Goal: Task Accomplishment & Management: Use online tool/utility

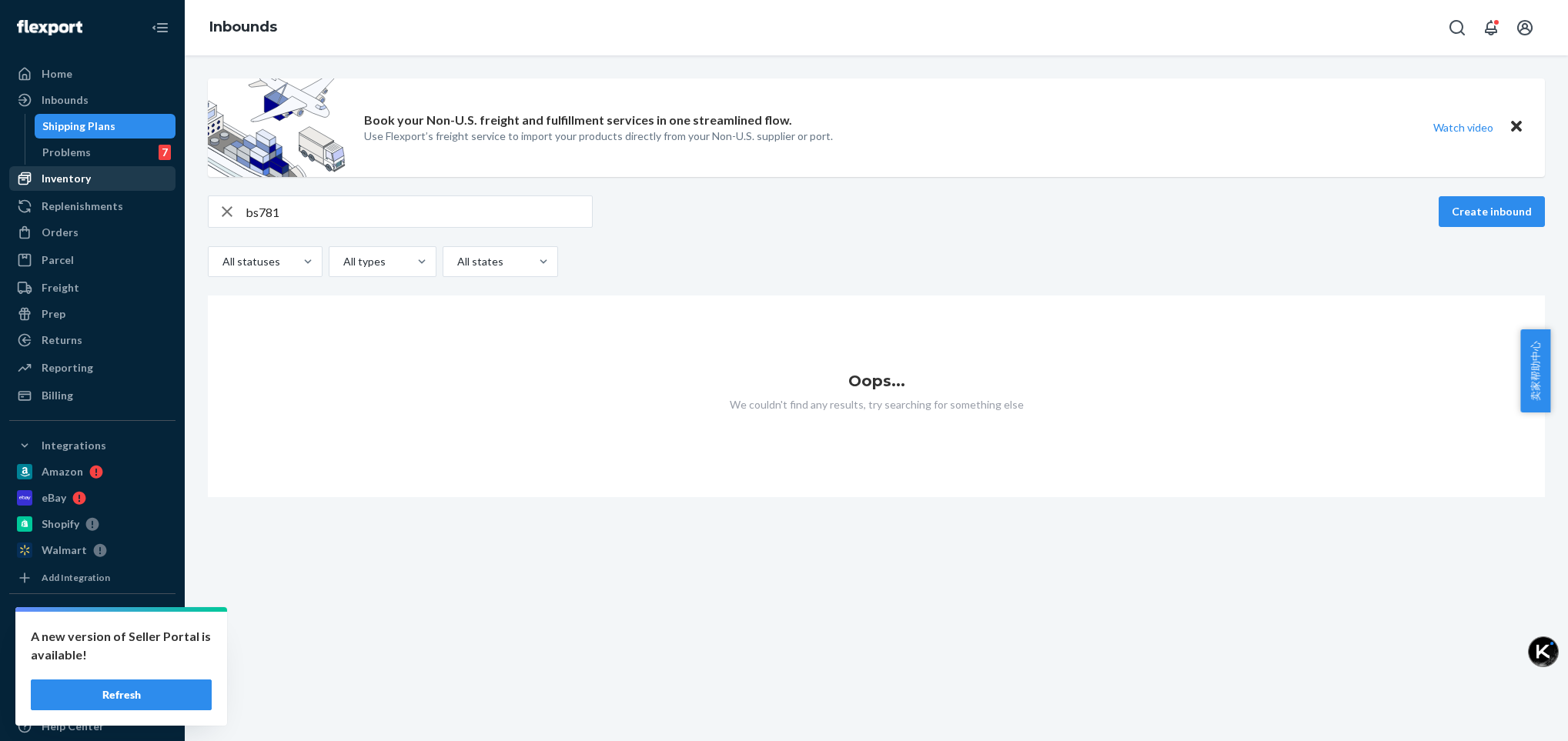
click at [77, 181] on div "Inventory" at bounding box center [66, 178] width 49 height 15
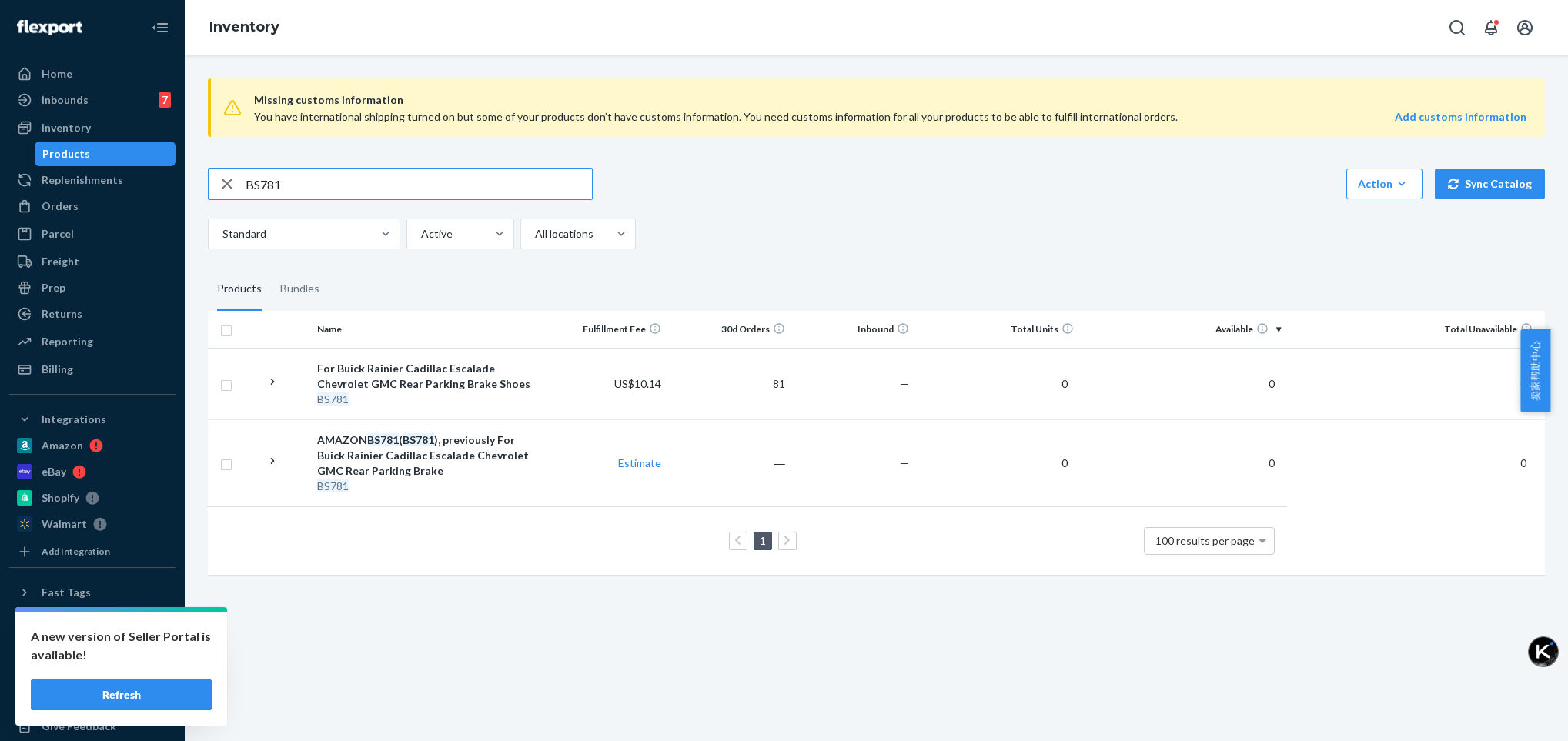
click at [231, 187] on icon "button" at bounding box center [227, 184] width 18 height 30
click at [79, 335] on div "Reporting" at bounding box center [67, 342] width 51 height 15
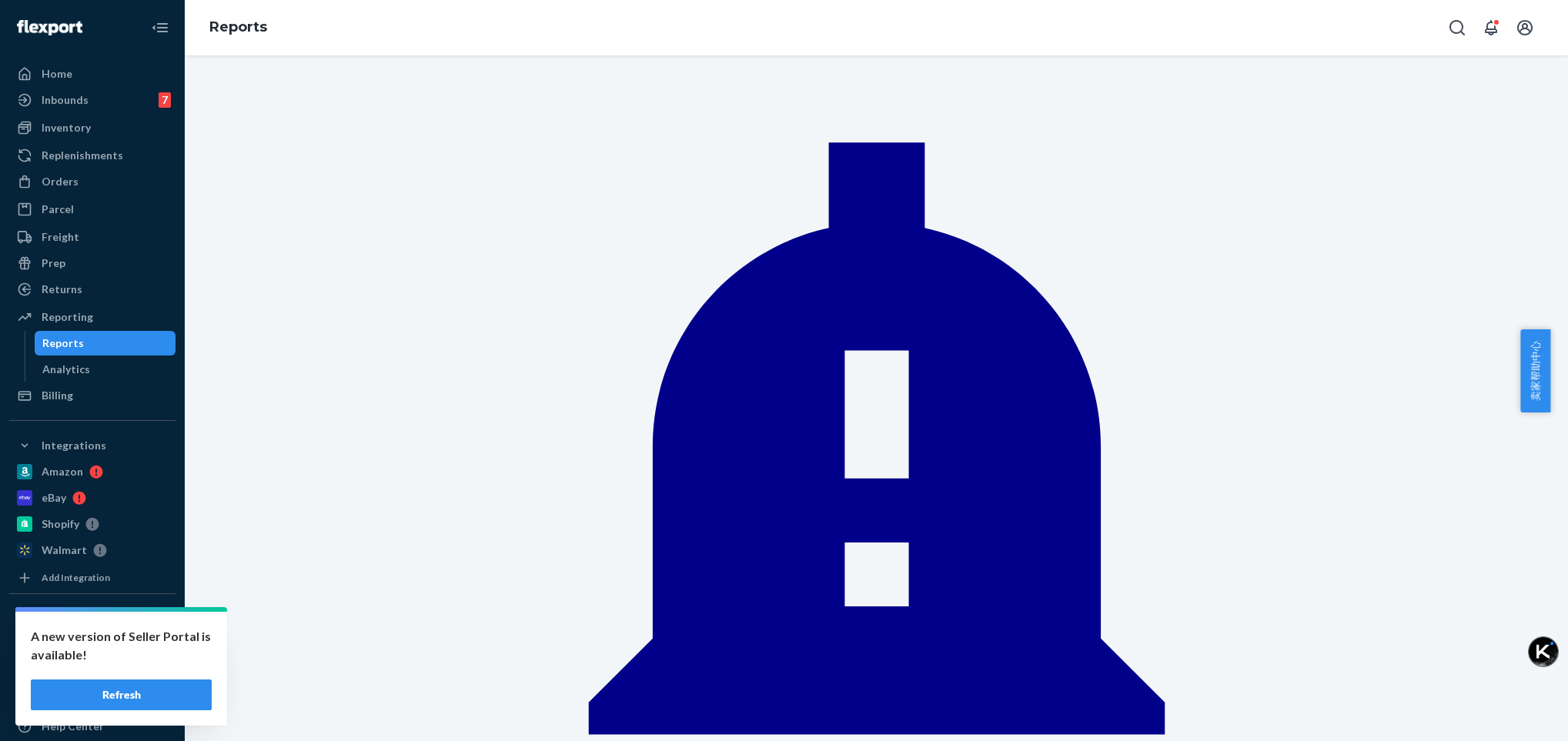
scroll to position [1155, 0]
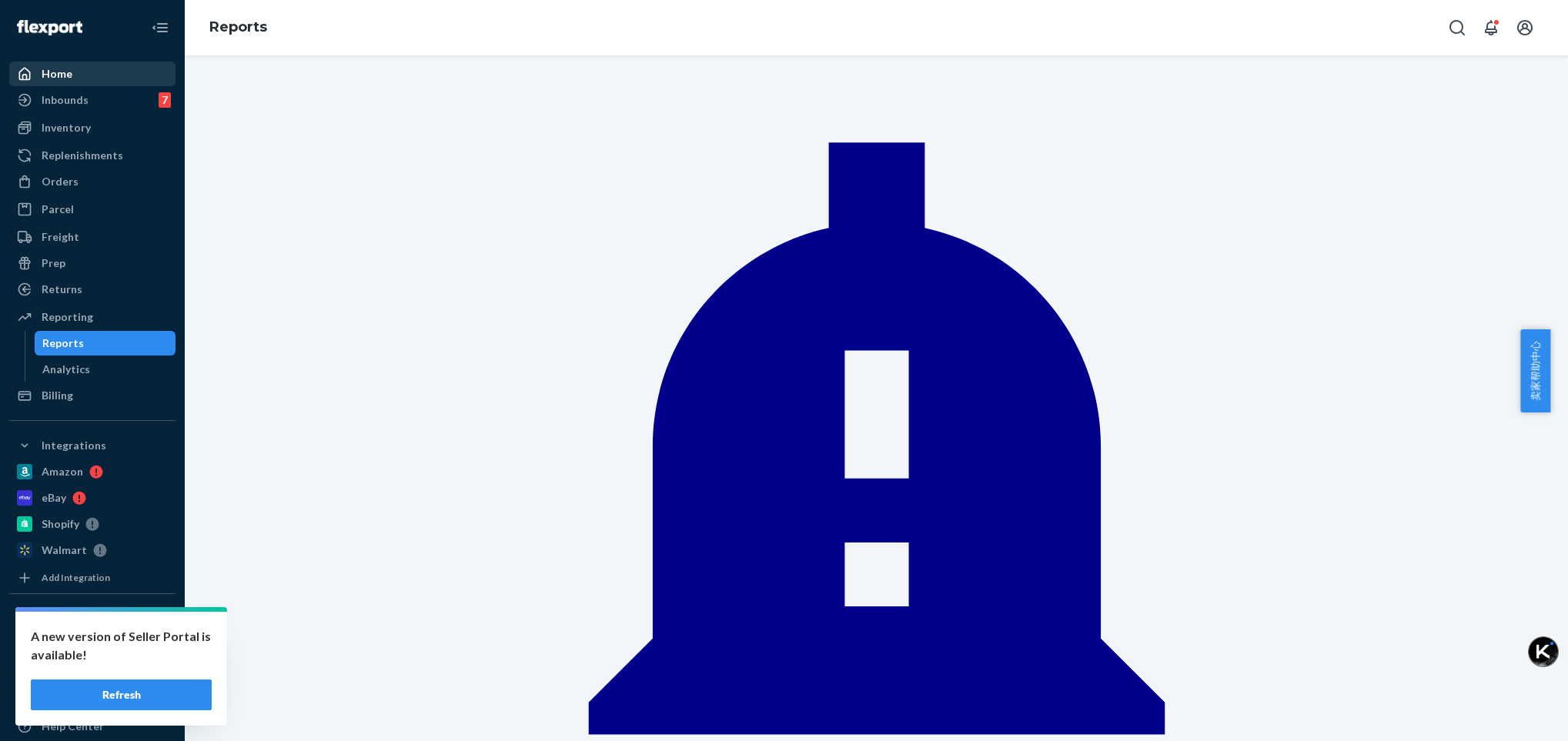
click at [52, 71] on div "Home" at bounding box center [57, 74] width 30 height 15
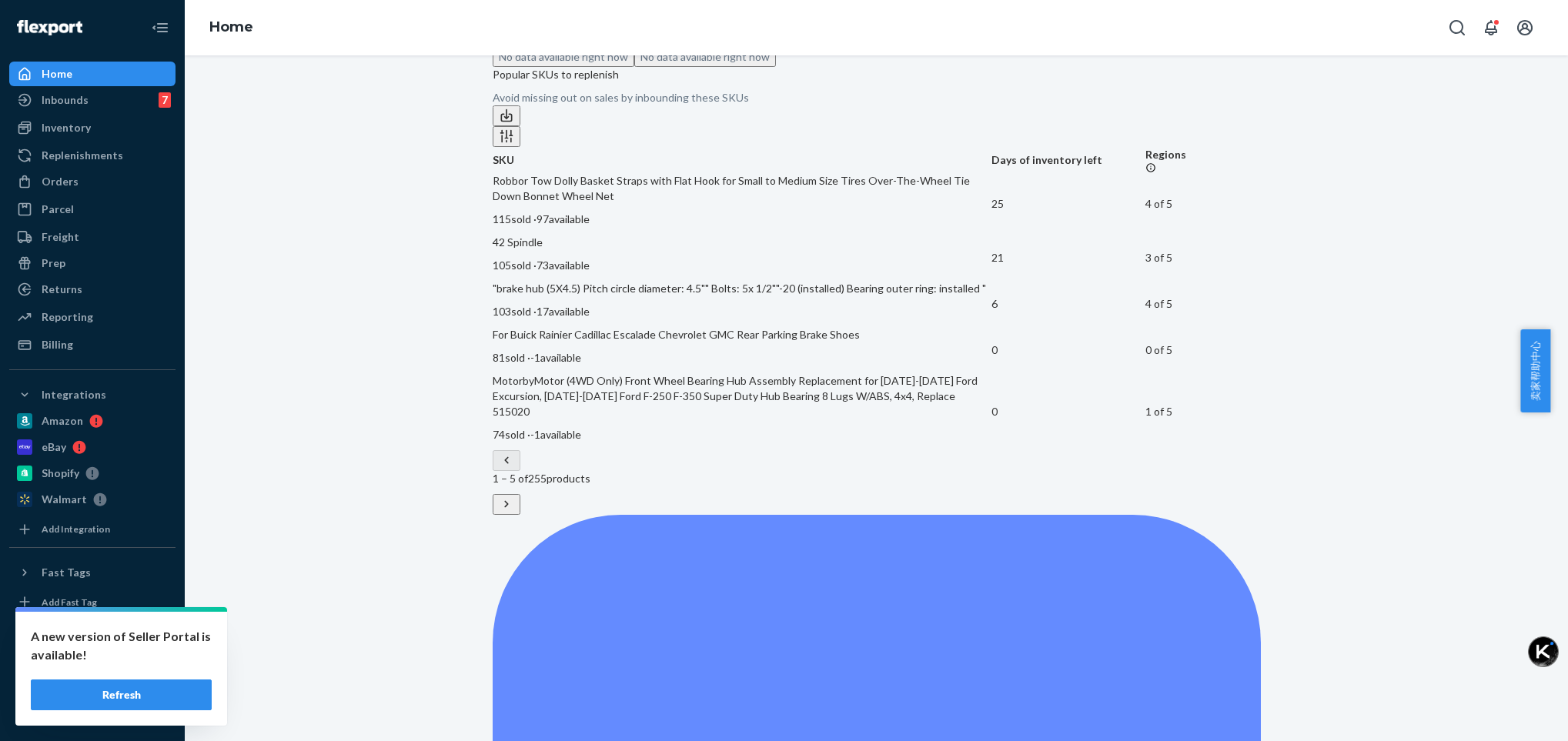
scroll to position [324, 0]
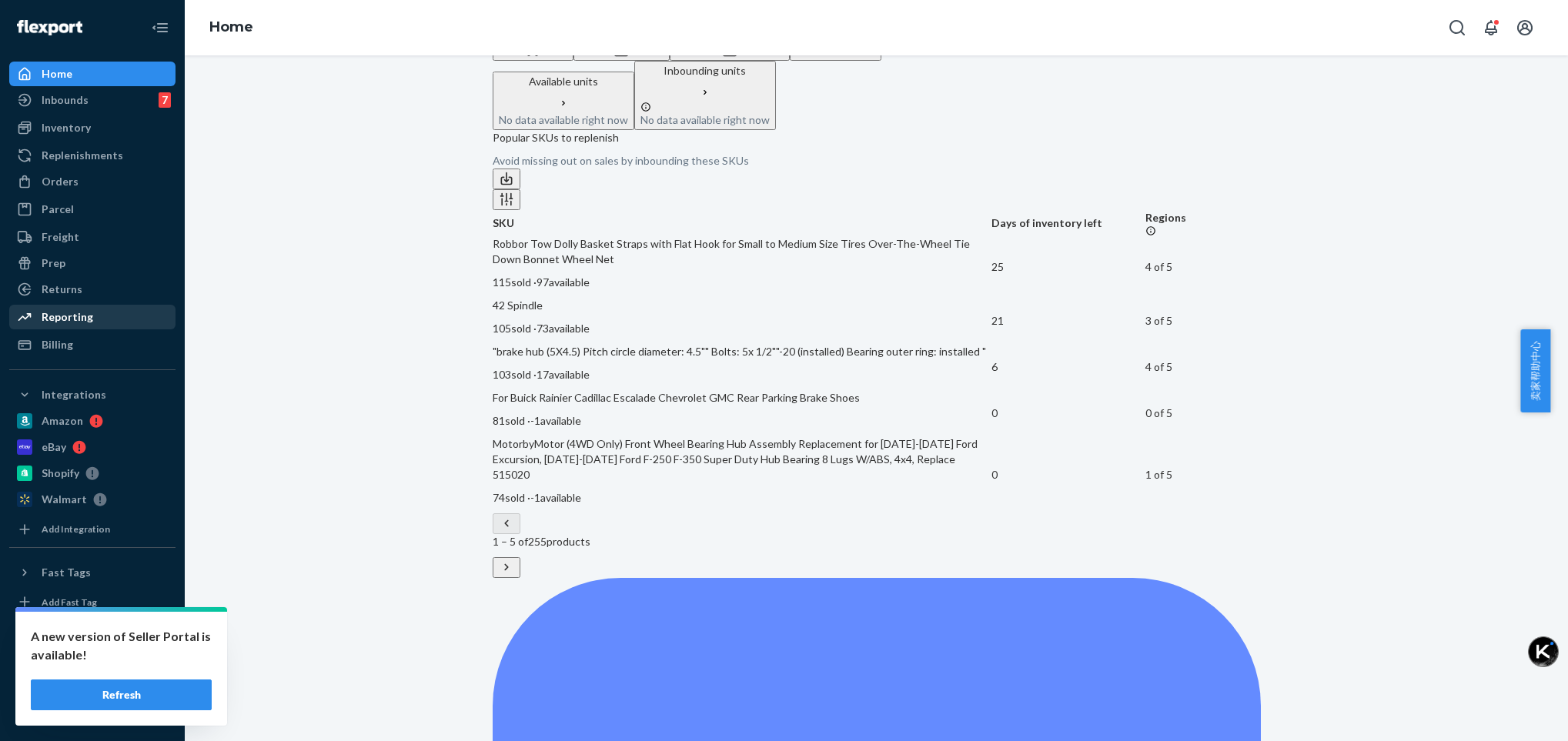
click at [84, 315] on div "Reporting" at bounding box center [67, 317] width 51 height 15
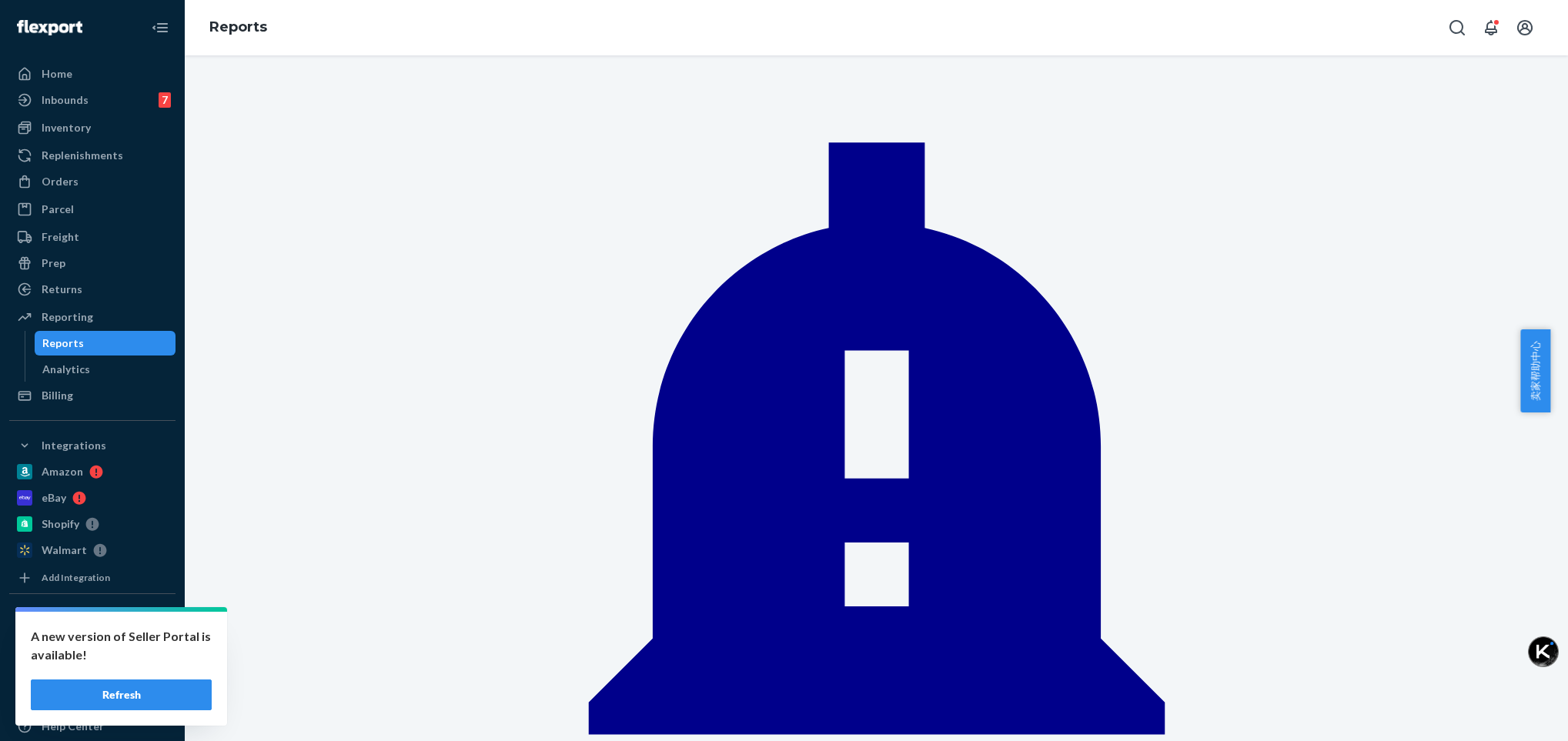
drag, startPoint x: 642, startPoint y: 395, endPoint x: 659, endPoint y: 391, distance: 17.5
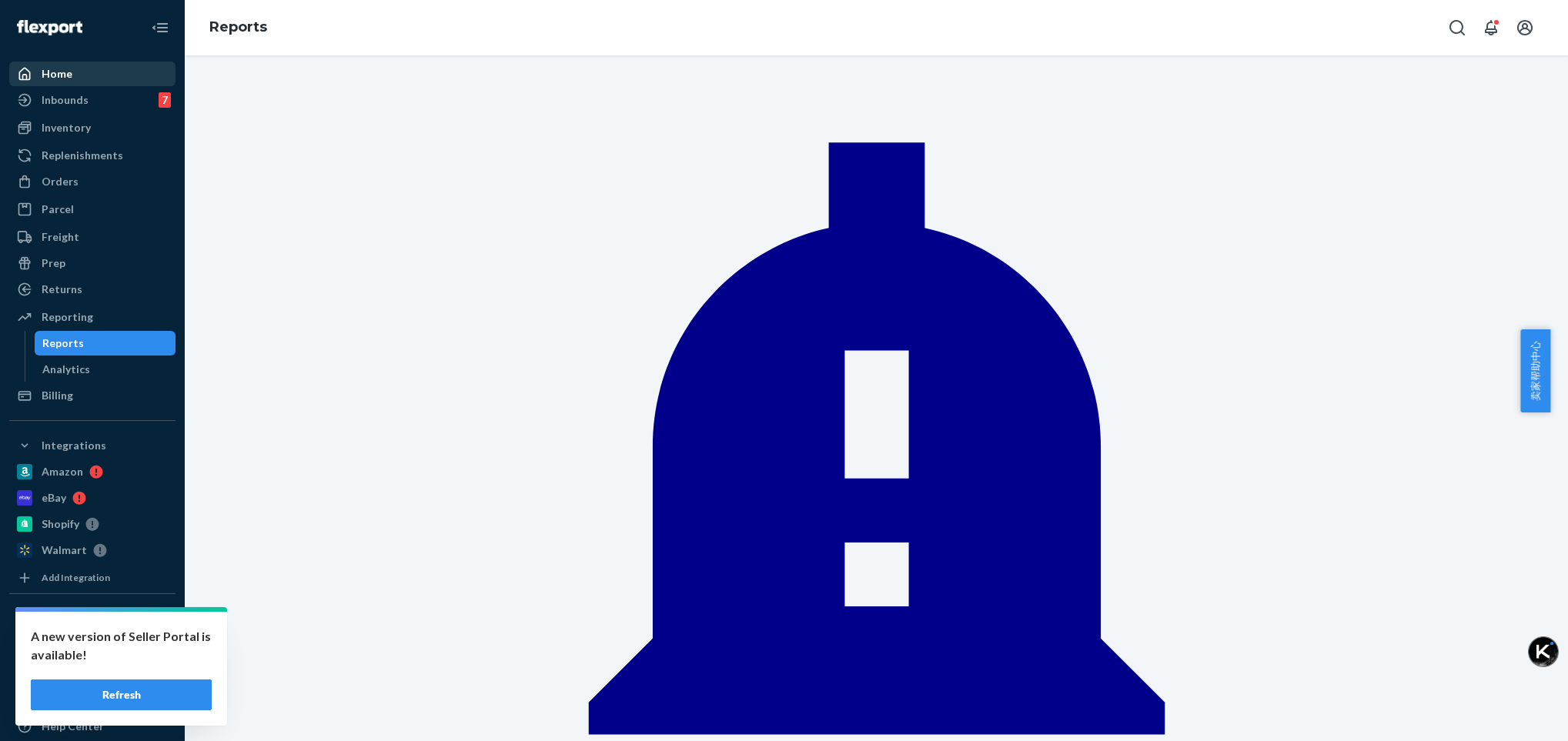
click at [60, 77] on div "Home" at bounding box center [57, 74] width 30 height 15
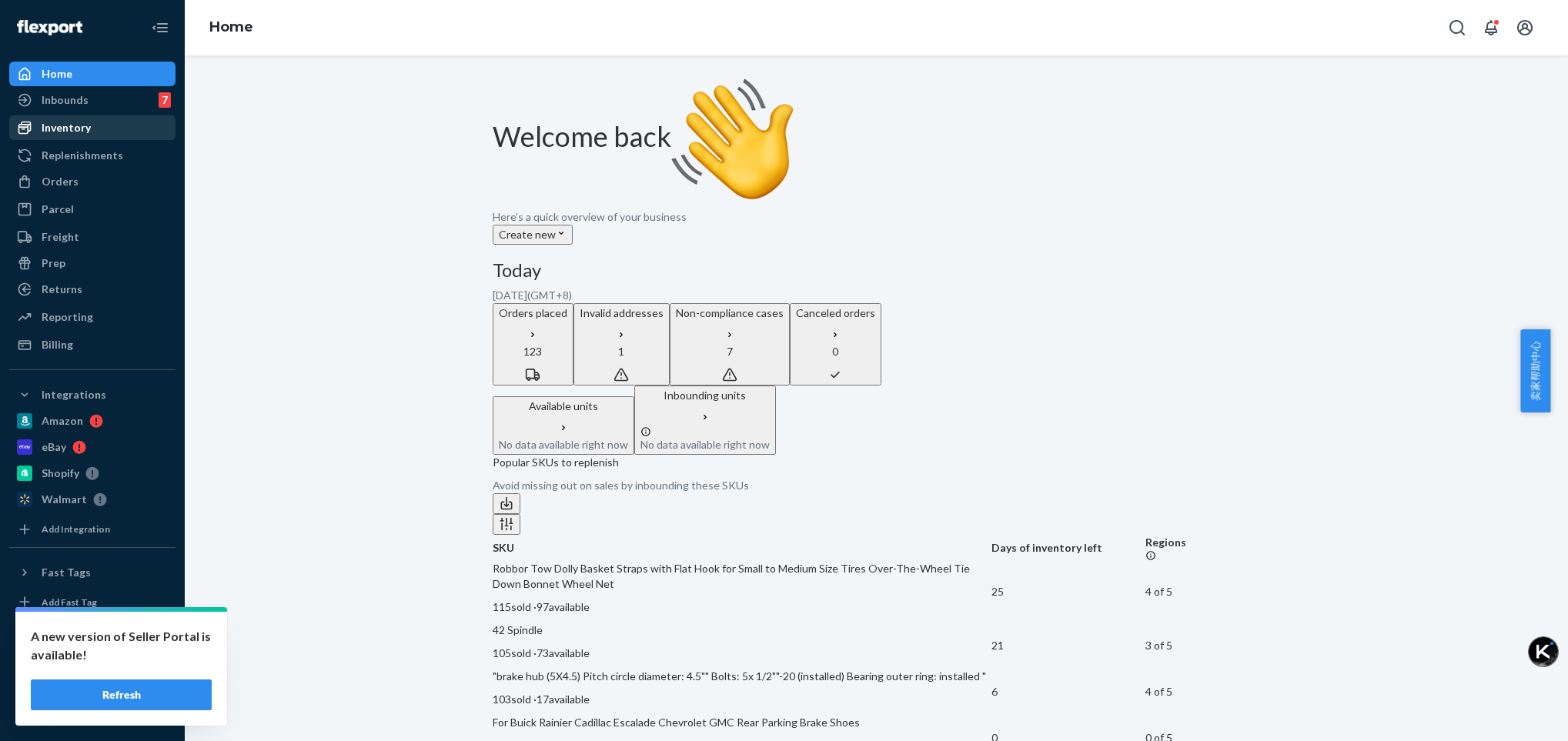
click at [76, 130] on div "Inventory" at bounding box center [66, 128] width 49 height 15
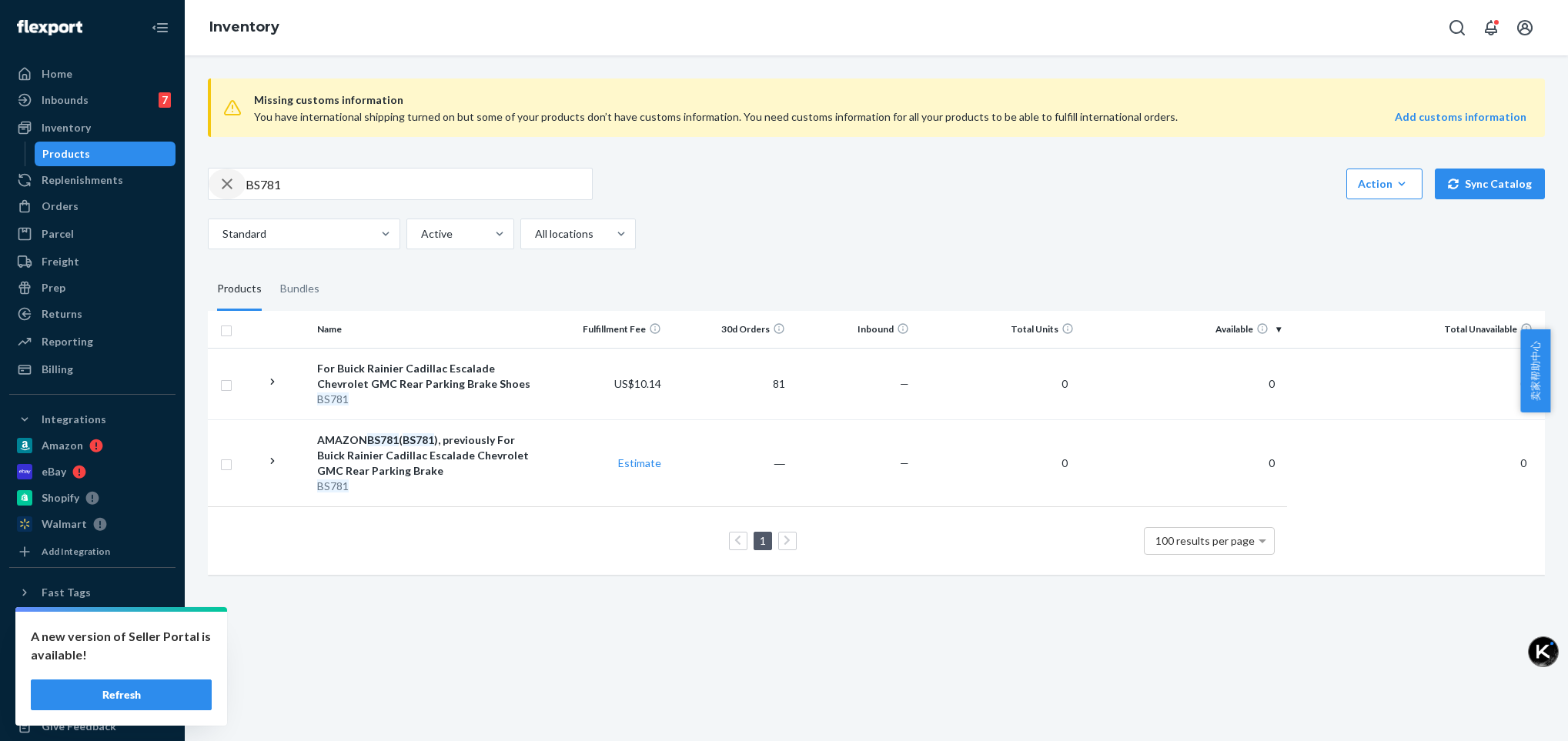
click at [225, 181] on icon "button" at bounding box center [227, 183] width 10 height 10
click at [1006, 219] on div "Standard Active All locations" at bounding box center [870, 233] width 1325 height 30
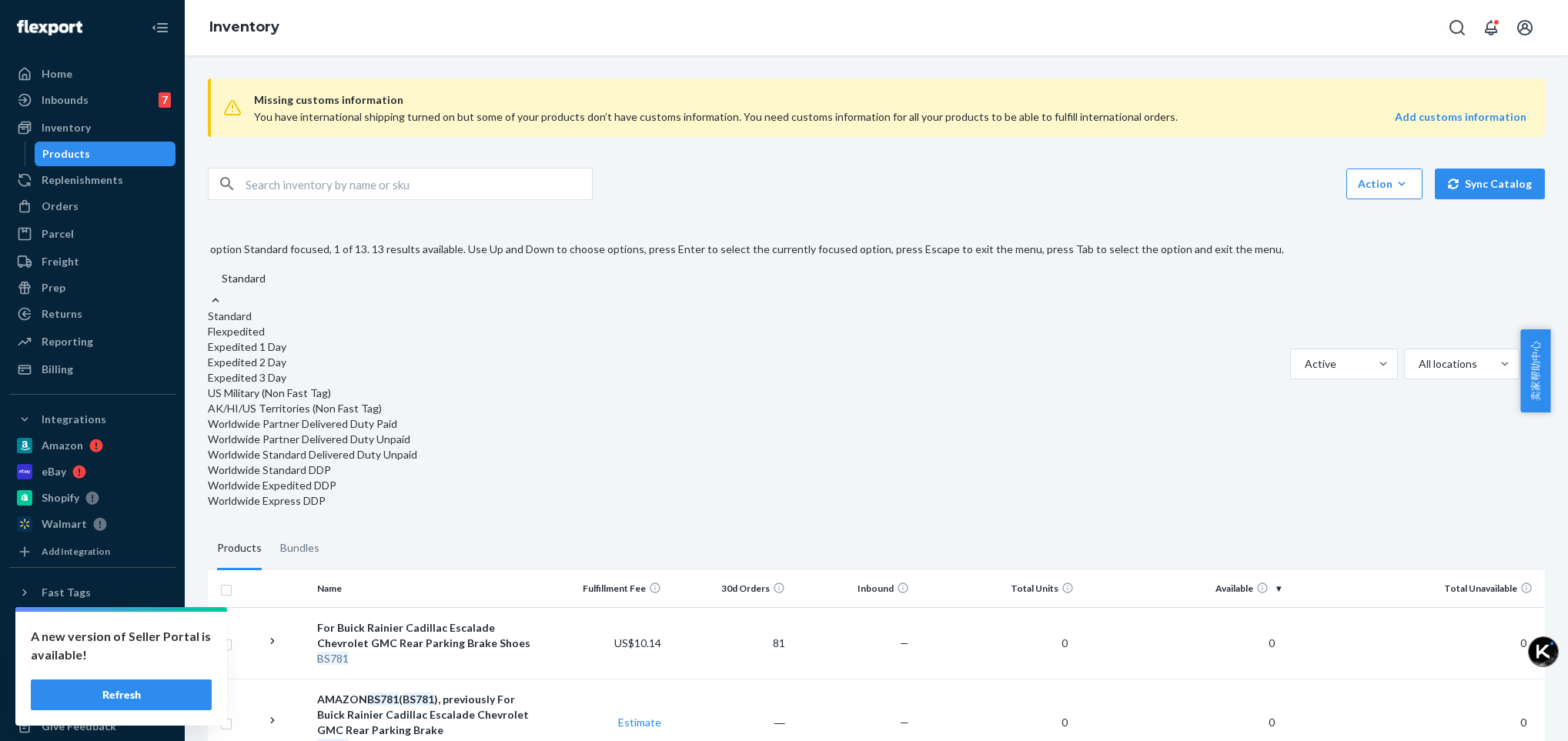
click at [297, 269] on div at bounding box center [758, 278] width 1076 height 18
click at [222, 271] on input "option Standard focused, 1 of 13. 13 results available. Use Up and Down to choo…" at bounding box center [221, 279] width 2 height 15
click at [249, 308] on div "Standard" at bounding box center [746, 316] width 1076 height 15
click at [222, 271] on input "option Standard focused, 1 of 13. 13 results available. Use Up and Down to choo…" at bounding box center [221, 279] width 2 height 15
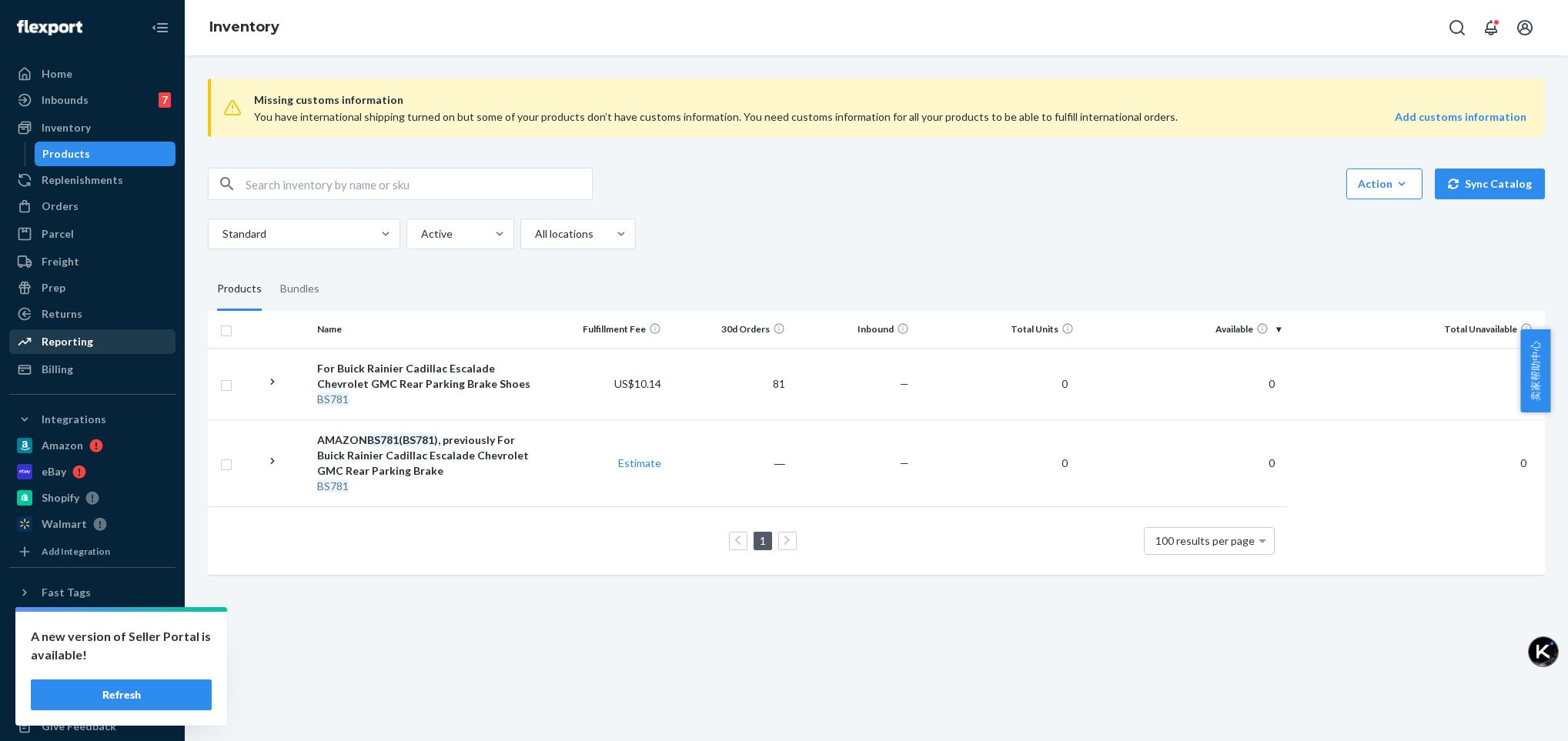
click at [79, 341] on div "Reporting" at bounding box center [67, 342] width 51 height 15
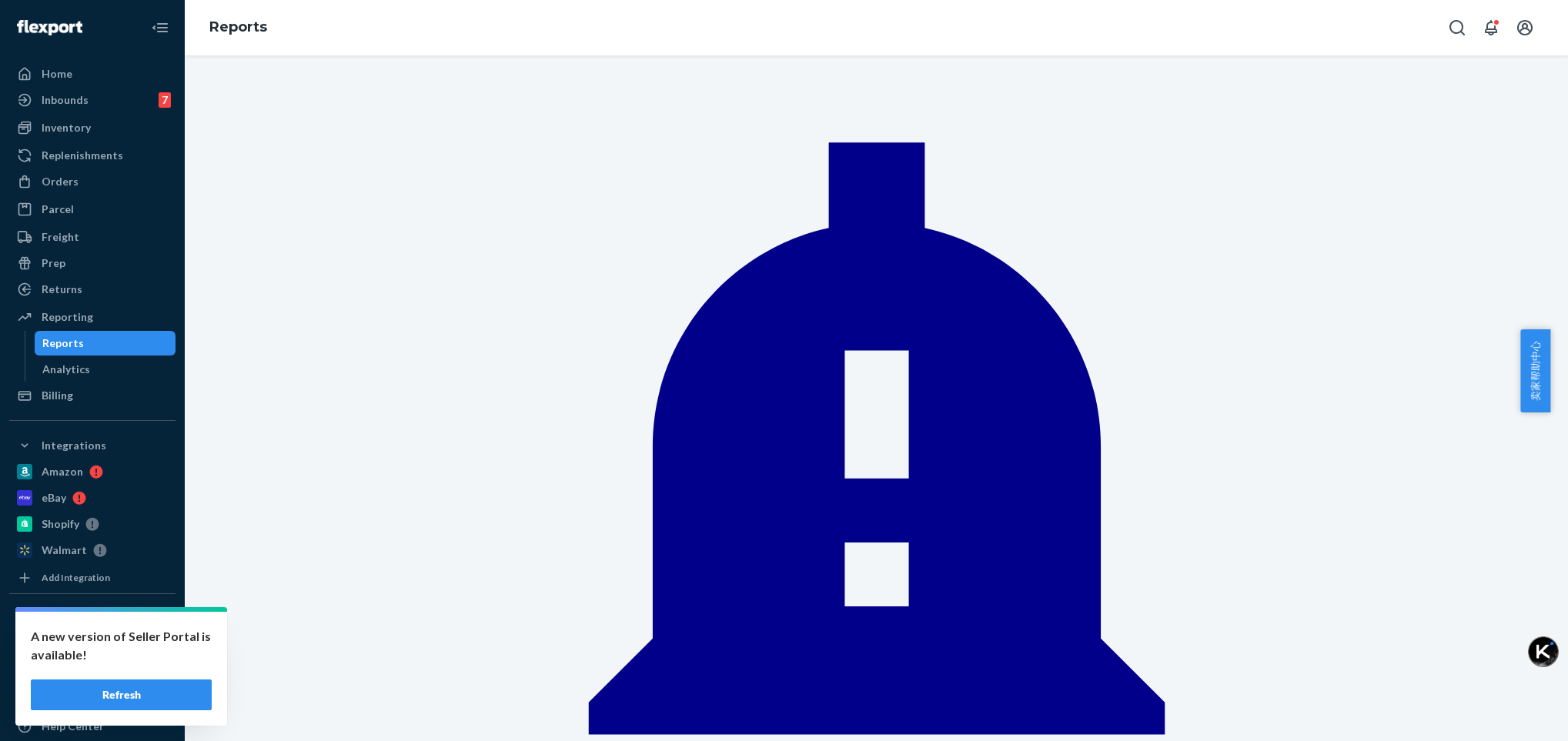
scroll to position [940, 0]
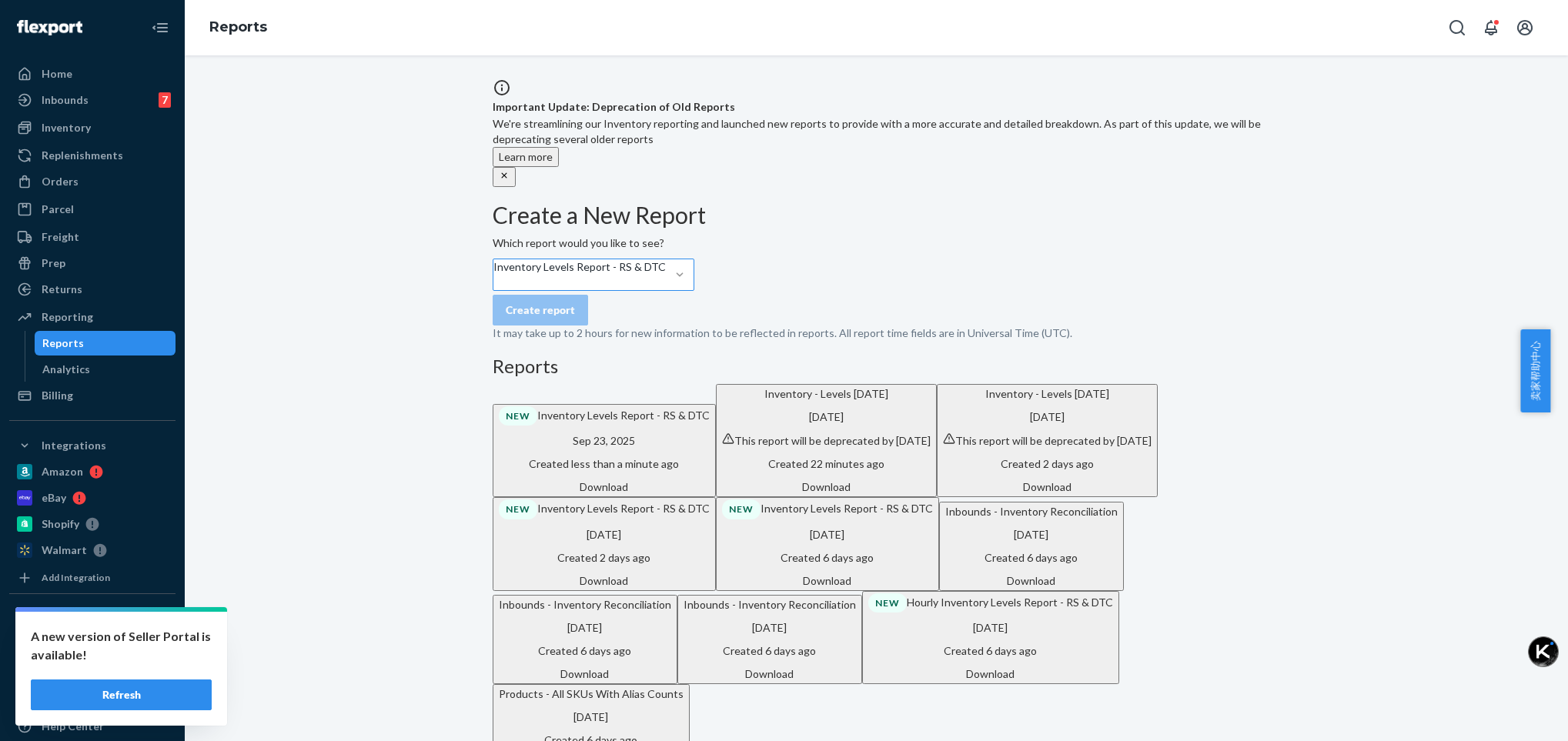
click at [710, 491] on div "Download" at bounding box center [604, 487] width 211 height 15
